Goal: Find specific page/section: Find specific page/section

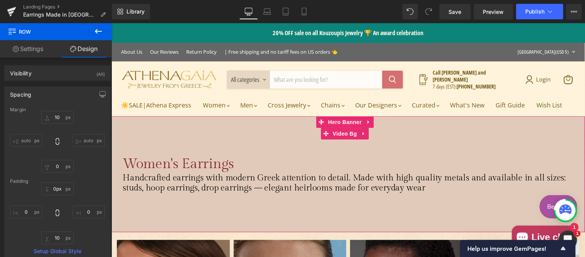
scroll to position [71, 0]
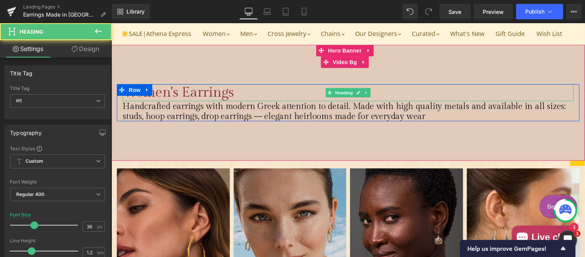
click at [183, 100] on span "Women's Earrings" at bounding box center [177, 92] width 111 height 16
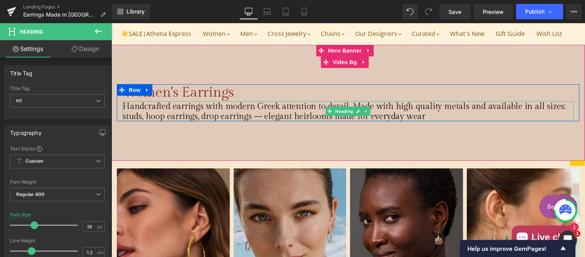
click at [229, 120] on span "Handcrafted earrings with modern Greek attention to detail. Made with high qual…" at bounding box center [344, 110] width 444 height 20
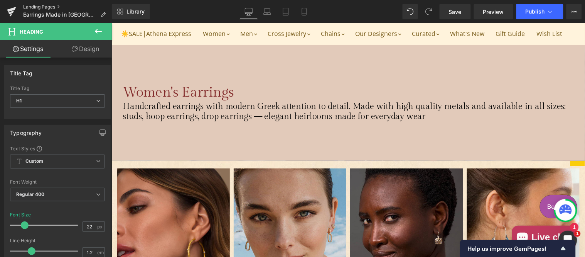
click at [40, 5] on link "Landing Pages" at bounding box center [67, 7] width 89 height 6
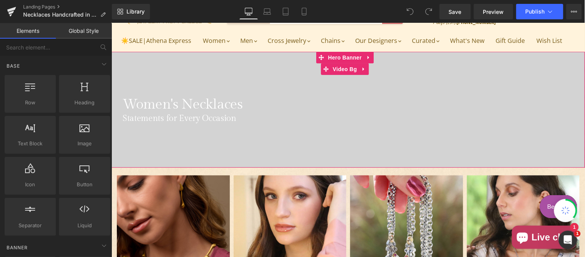
scroll to position [71, 0]
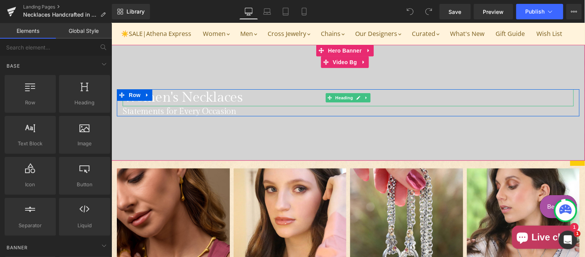
click at [191, 105] on span "Women's Necklaces" at bounding box center [182, 97] width 120 height 16
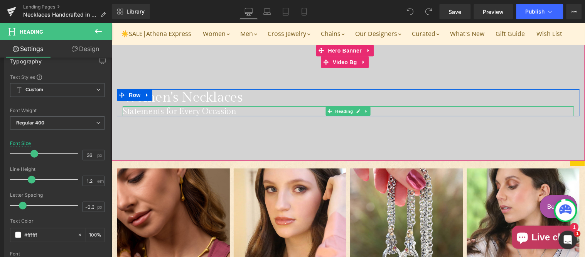
click at [235, 116] on h1 "Statements for Every Occasion" at bounding box center [347, 111] width 451 height 10
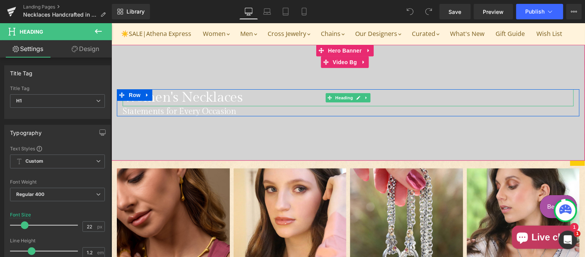
click at [162, 105] on span "Women's Necklaces" at bounding box center [182, 97] width 120 height 16
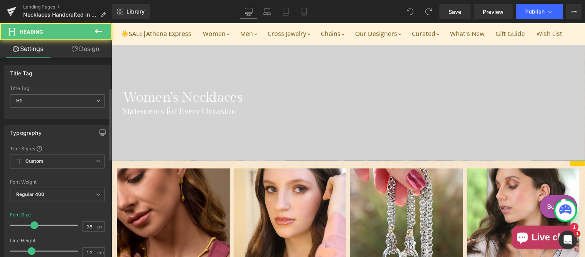
scroll to position [143, 0]
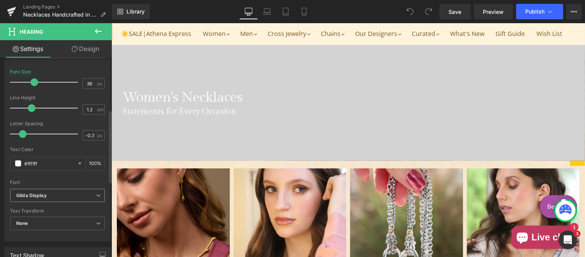
click at [52, 194] on b "Gilda Display" at bounding box center [56, 195] width 80 height 7
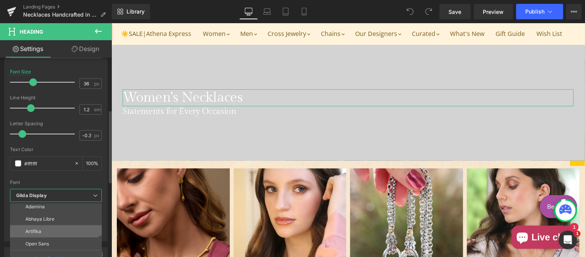
scroll to position [52, 0]
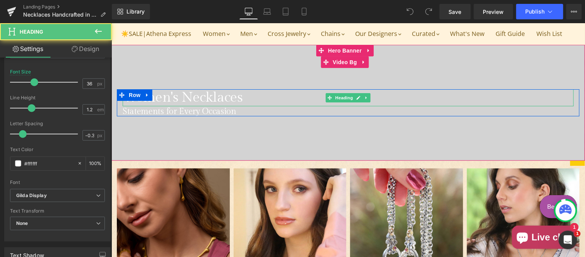
click at [196, 105] on span "Women's Necklaces" at bounding box center [182, 97] width 120 height 16
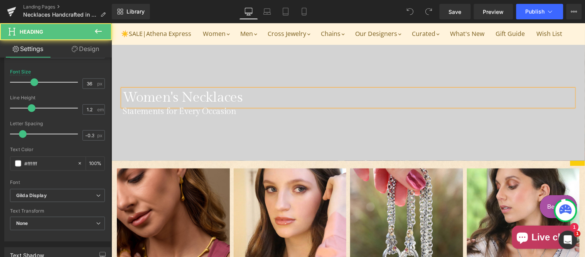
click at [196, 105] on span "Women's Necklaces" at bounding box center [182, 97] width 120 height 16
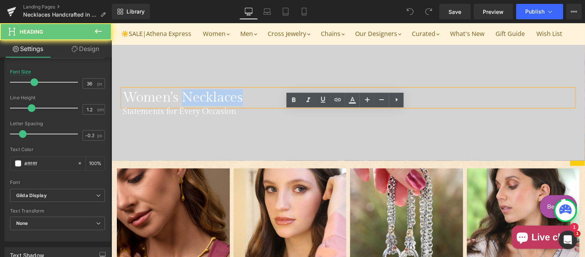
click at [196, 105] on span "Women's Necklaces" at bounding box center [182, 97] width 120 height 16
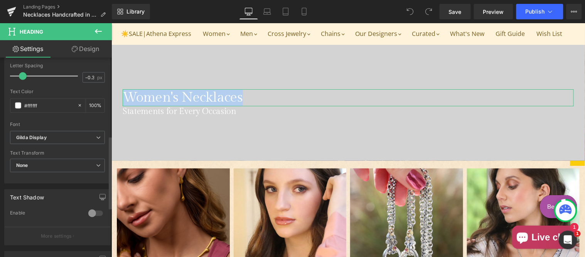
scroll to position [214, 0]
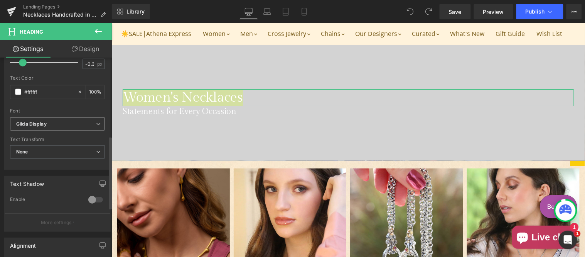
click at [59, 121] on b "Gilda Display" at bounding box center [56, 124] width 80 height 7
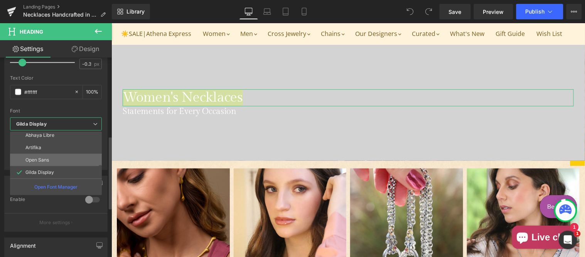
click at [52, 162] on li "Open Sans" at bounding box center [57, 160] width 95 height 12
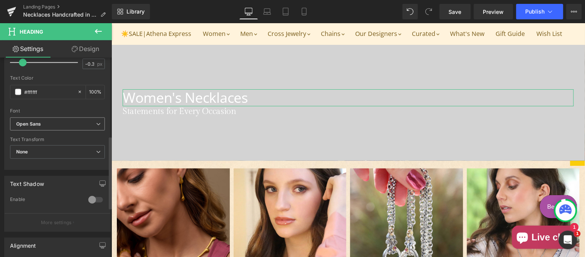
click at [41, 121] on icon "Open Sans" at bounding box center [28, 124] width 25 height 7
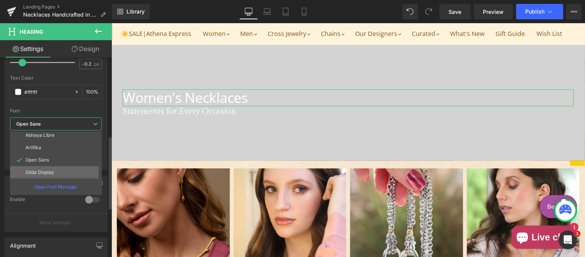
click at [48, 169] on li "Gilda Display" at bounding box center [57, 172] width 95 height 12
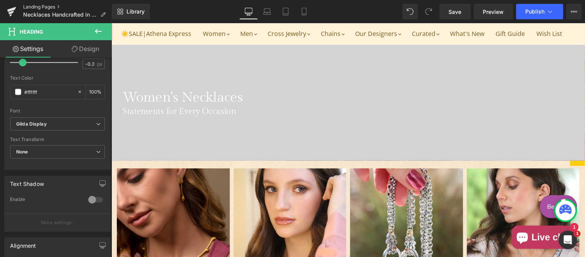
click at [42, 5] on link "Landing Pages" at bounding box center [67, 7] width 89 height 6
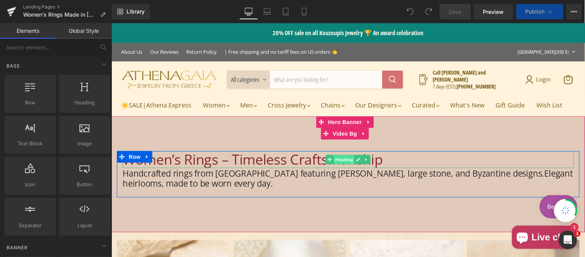
click at [342, 164] on span "Heading" at bounding box center [344, 158] width 21 height 9
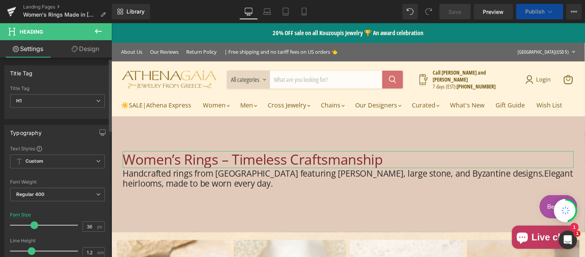
scroll to position [71, 0]
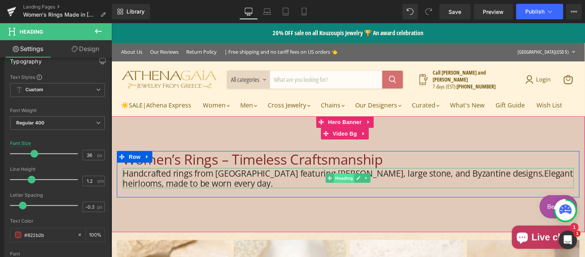
click at [340, 182] on span "Heading" at bounding box center [344, 177] width 21 height 9
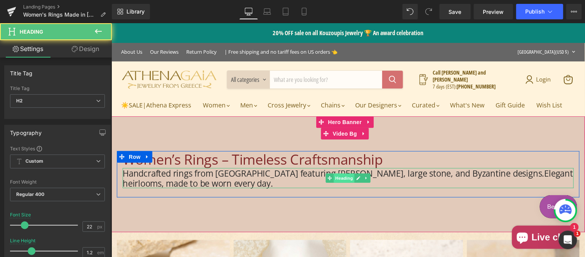
click at [338, 182] on span "Heading" at bounding box center [344, 177] width 21 height 9
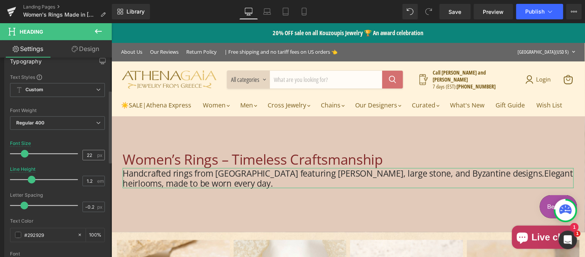
scroll to position [143, 0]
